Goal: Find specific page/section: Find specific page/section

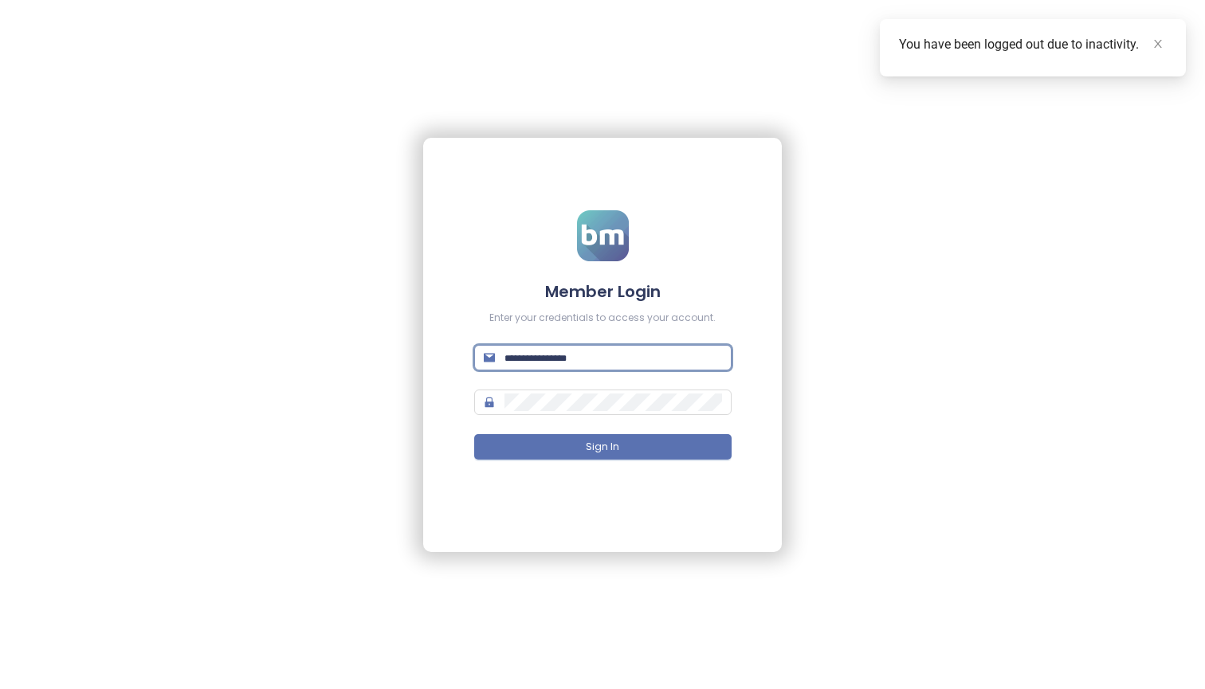
type input "**********"
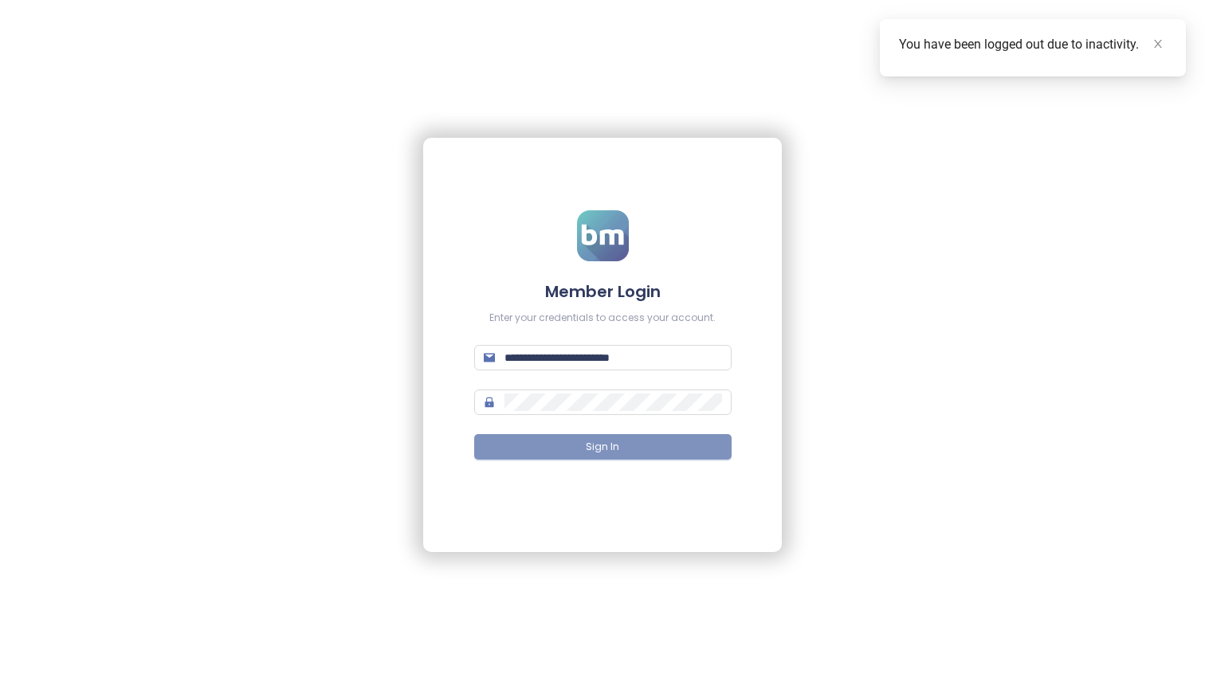
click at [633, 445] on button "Sign In" at bounding box center [602, 446] width 257 height 25
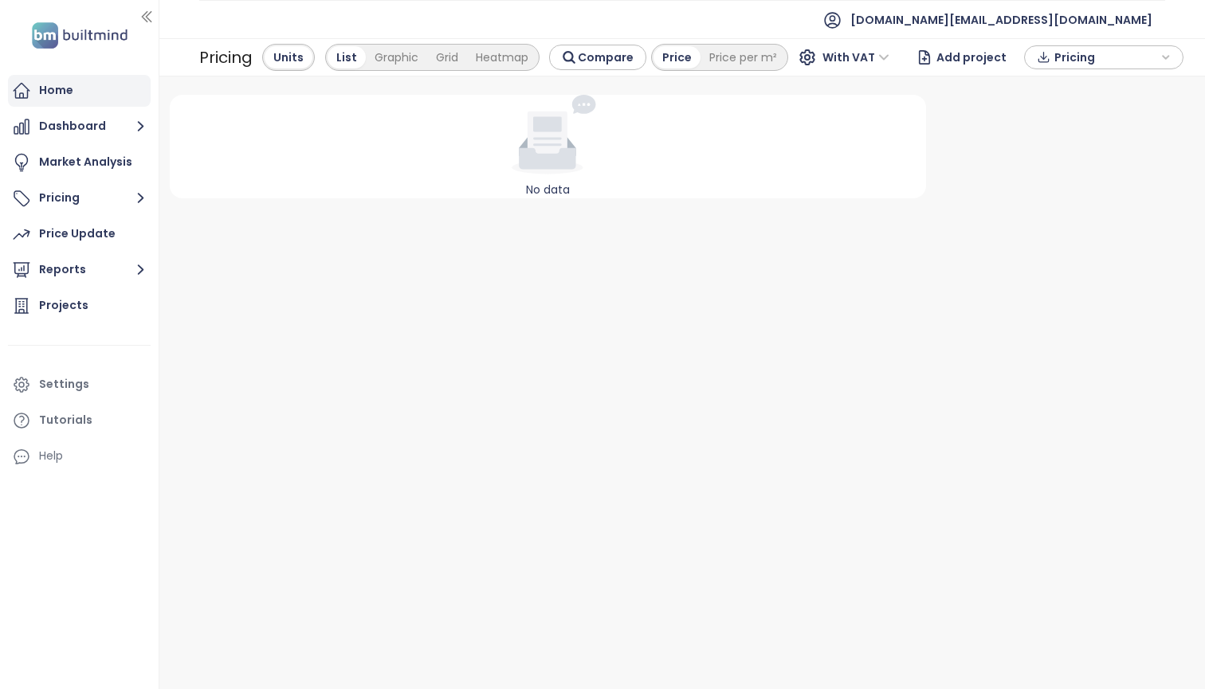
click at [121, 96] on div "Home" at bounding box center [79, 91] width 143 height 32
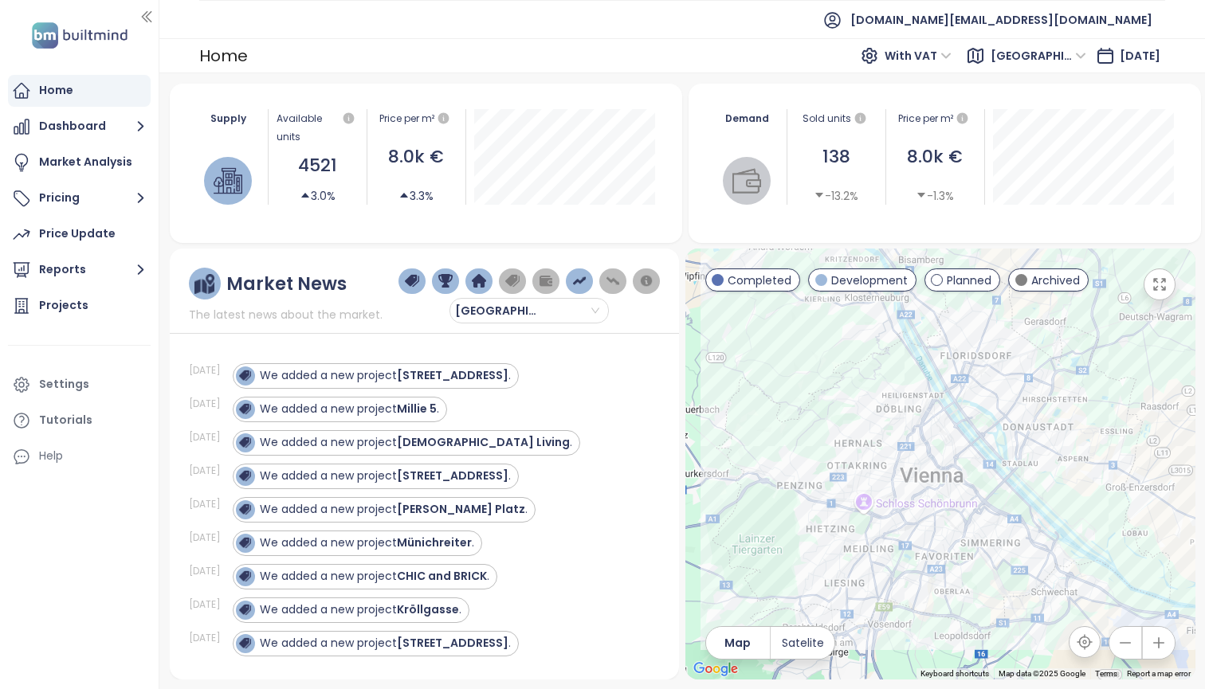
click at [1119, 64] on span "[DATE]" at bounding box center [1139, 56] width 41 height 16
click at [1098, 56] on icon at bounding box center [1105, 56] width 14 height 14
click at [1030, 57] on span "[GEOGRAPHIC_DATA]" at bounding box center [1038, 56] width 96 height 24
click at [806, 66] on div "Home With VAT Vienna [DATE]" at bounding box center [681, 55] width 1045 height 35
click at [89, 268] on button "Reports" at bounding box center [79, 270] width 143 height 32
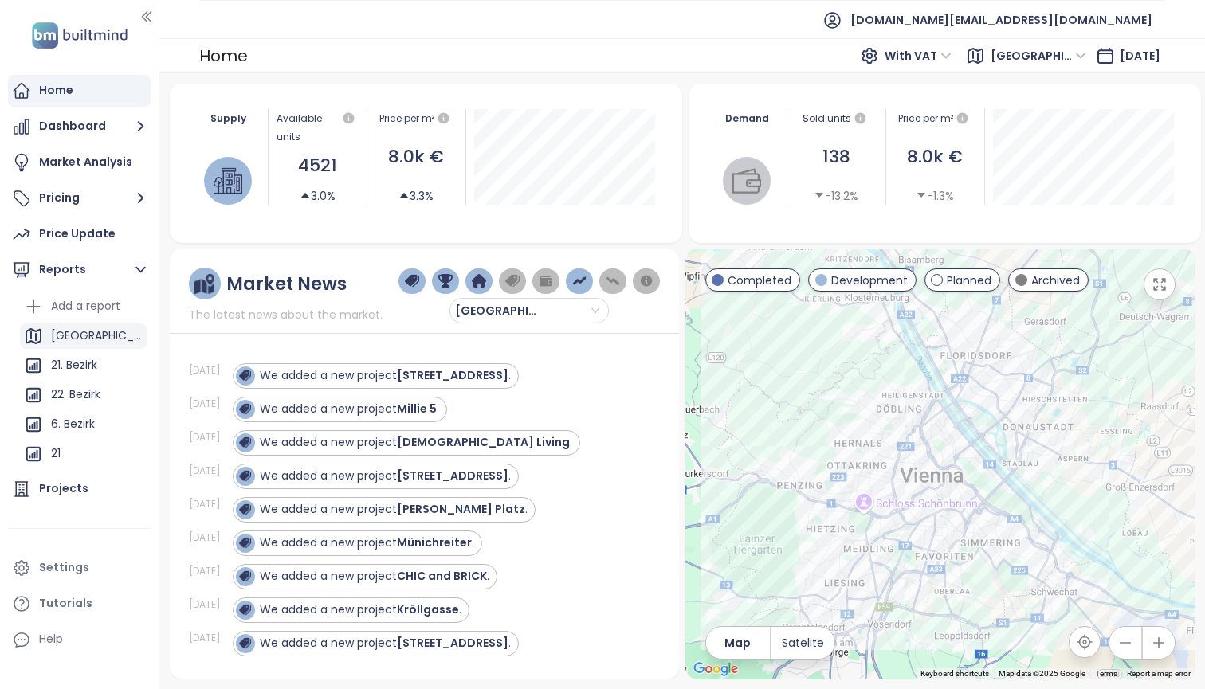
click at [89, 335] on div "[GEOGRAPHIC_DATA]" at bounding box center [97, 336] width 92 height 20
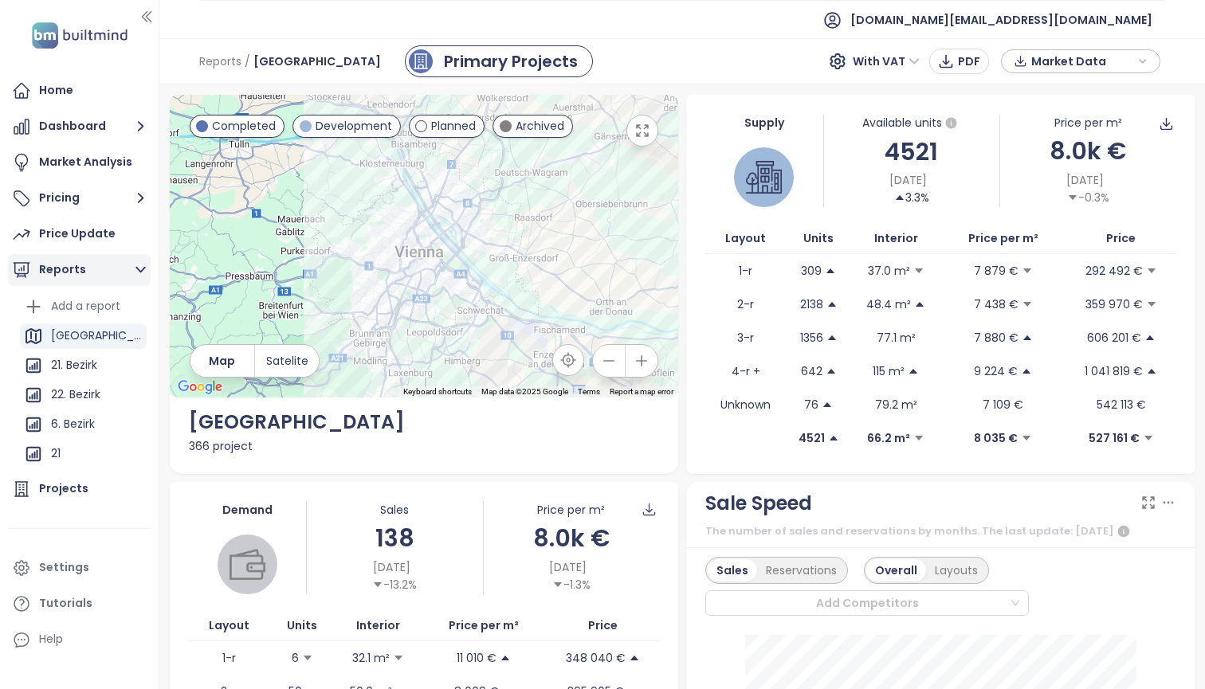
click at [127, 272] on button "Reports" at bounding box center [79, 270] width 143 height 32
